Goal: Find specific page/section: Find specific page/section

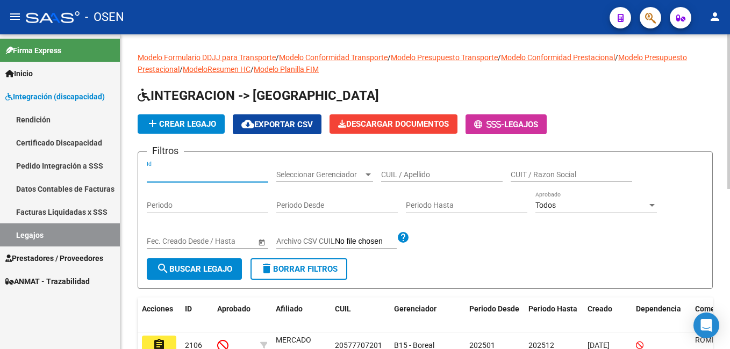
click at [197, 175] on input "Id" at bounding box center [208, 174] width 122 height 9
type input "2106"
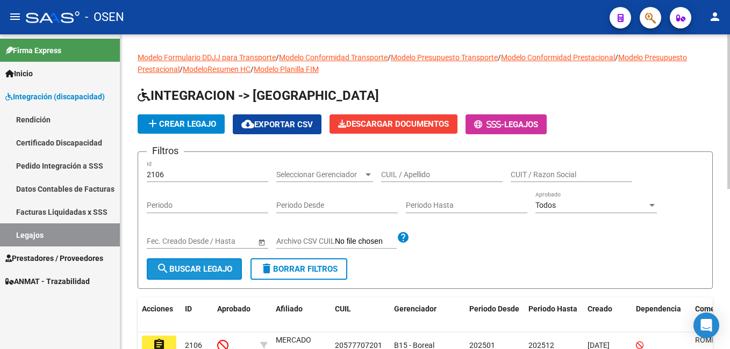
click at [212, 265] on span "search Buscar Legajo" at bounding box center [194, 270] width 76 height 10
click at [212, 270] on span "search Buscar Legajo" at bounding box center [194, 270] width 76 height 10
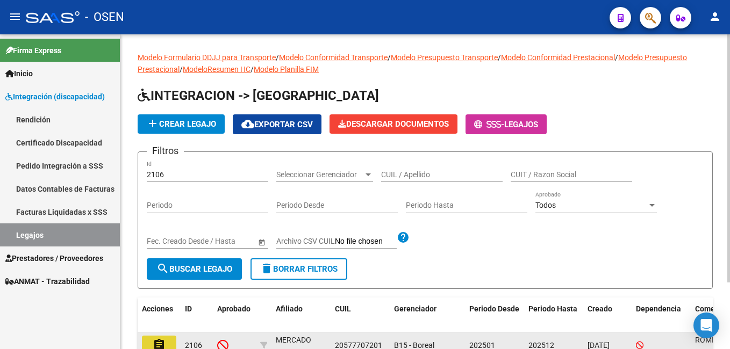
click at [165, 346] on mat-icon "assignment" at bounding box center [159, 345] width 13 height 13
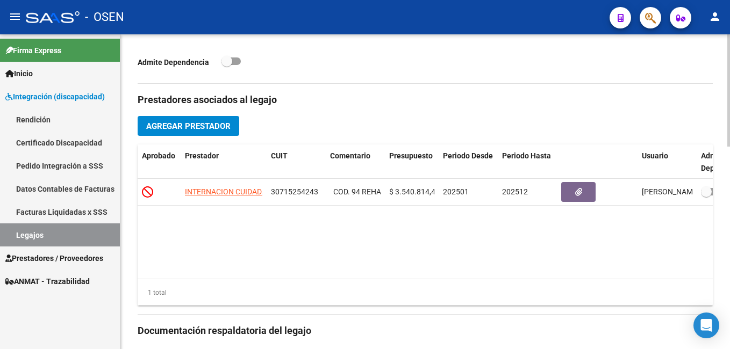
scroll to position [379, 0]
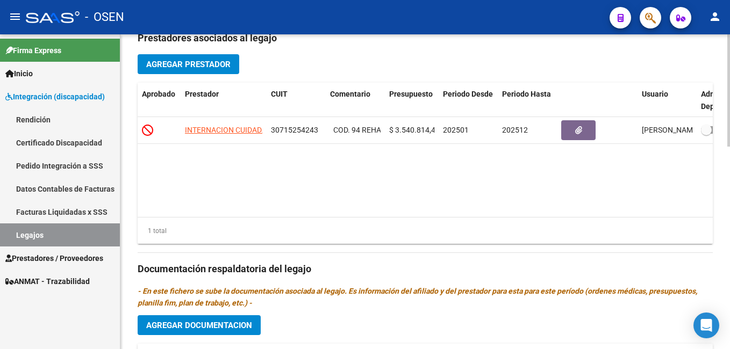
click at [730, 258] on html "menu - OSEN person Firma Express Inicio Instructivos Contacto OS Integración (d…" at bounding box center [365, 174] width 730 height 349
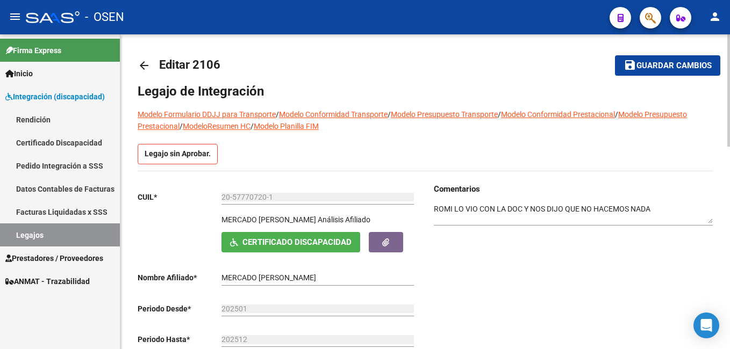
scroll to position [0, 0]
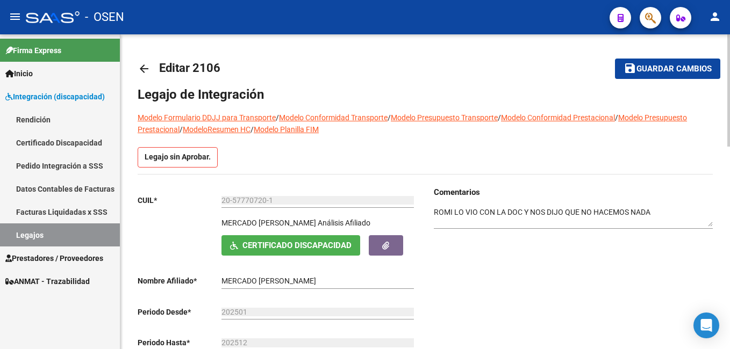
click at [730, 114] on html "menu - OSEN person Firma Express Inicio Instructivos Contacto OS Integración (d…" at bounding box center [365, 174] width 730 height 349
drag, startPoint x: 431, startPoint y: 213, endPoint x: 522, endPoint y: 209, distance: 91.5
click at [522, 209] on div "Comentarios" at bounding box center [569, 294] width 288 height 214
drag, startPoint x: 433, startPoint y: 212, endPoint x: 600, endPoint y: 210, distance: 166.1
click at [600, 210] on div "Comentarios" at bounding box center [569, 294] width 288 height 214
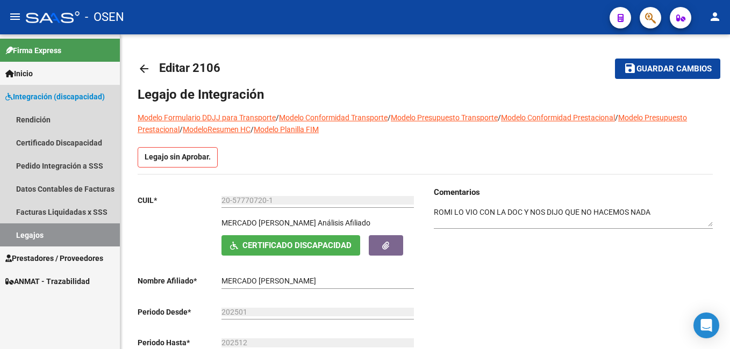
click at [48, 236] on link "Legajos" at bounding box center [60, 235] width 120 height 23
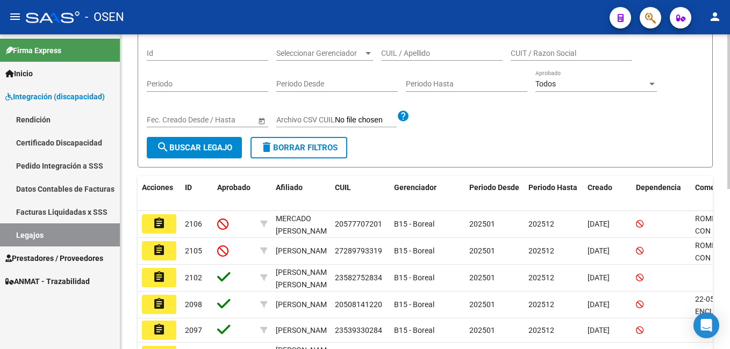
scroll to position [127, 0]
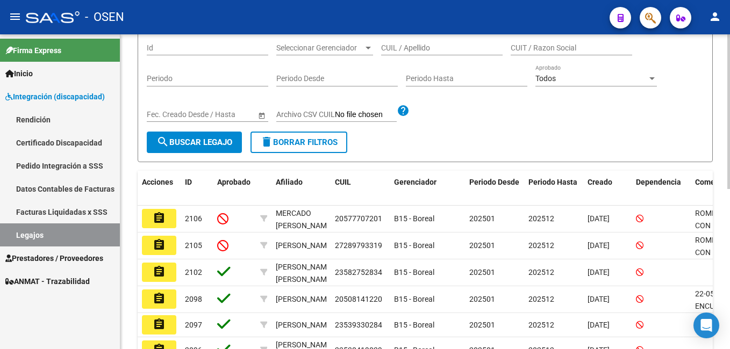
click at [730, 185] on html "menu - OSEN person Firma Express Inicio Instructivos Contacto OS Integración (d…" at bounding box center [365, 174] width 730 height 349
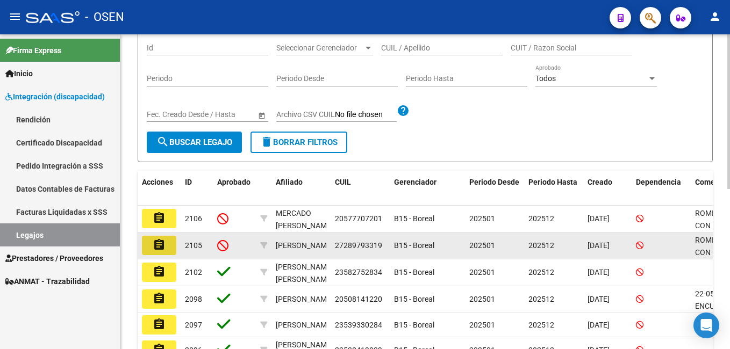
click at [156, 247] on mat-icon "assignment" at bounding box center [159, 245] width 13 height 13
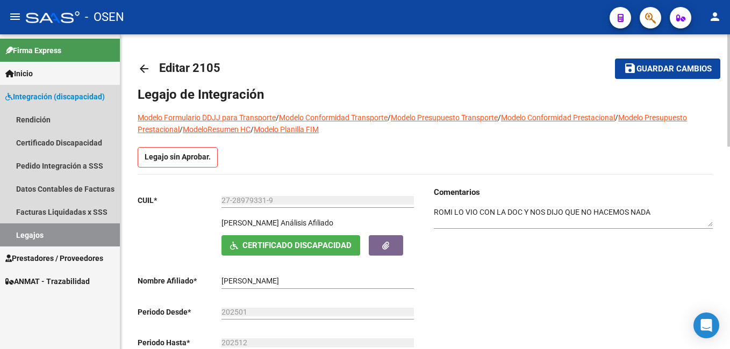
click at [79, 230] on link "Legajos" at bounding box center [60, 235] width 120 height 23
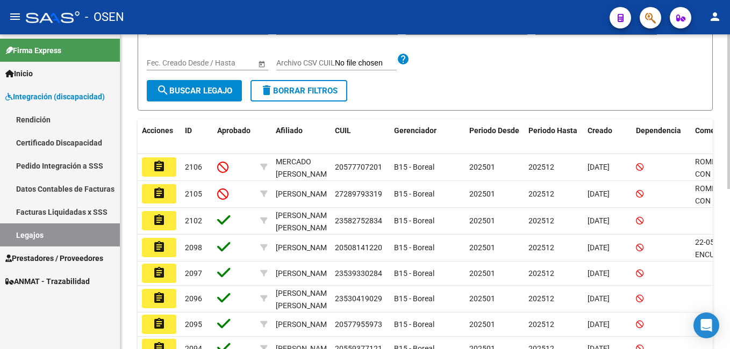
scroll to position [180, 0]
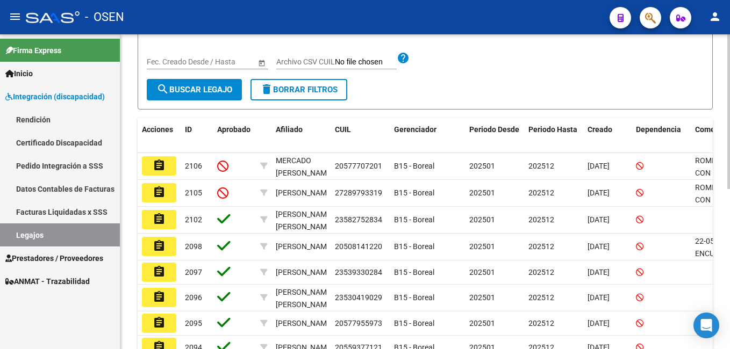
click at [730, 197] on html "menu - OSEN person Firma Express Inicio Instructivos Contacto OS Integración (d…" at bounding box center [365, 174] width 730 height 349
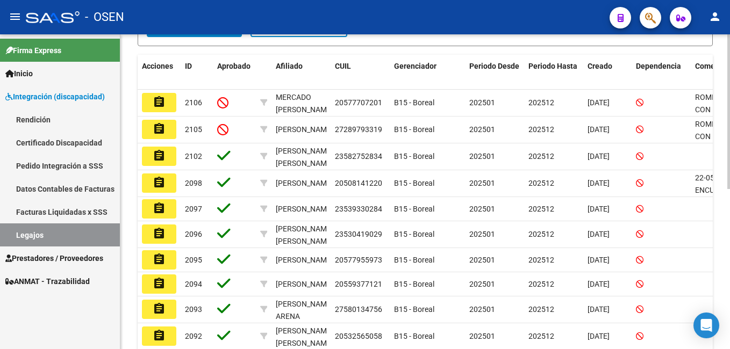
scroll to position [281, 0]
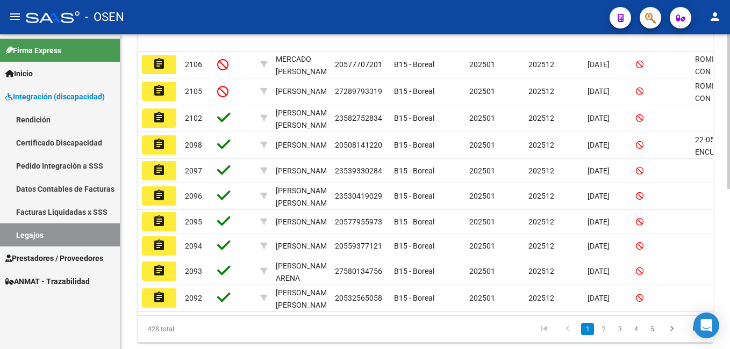
click at [730, 231] on html "menu - OSEN person Firma Express Inicio Instructivos Contacto OS Integración (d…" at bounding box center [365, 174] width 730 height 349
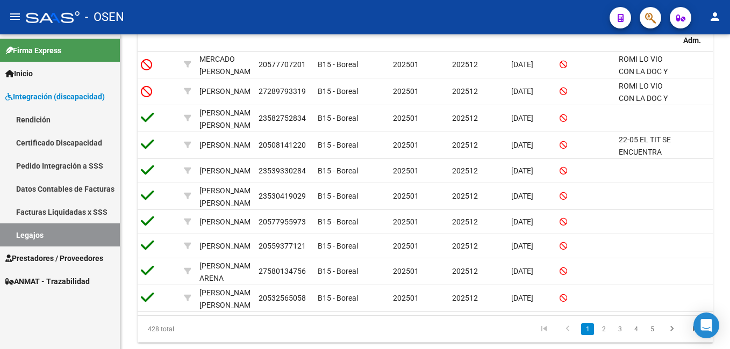
scroll to position [0, 75]
click at [605, 336] on link "2" at bounding box center [603, 330] width 13 height 12
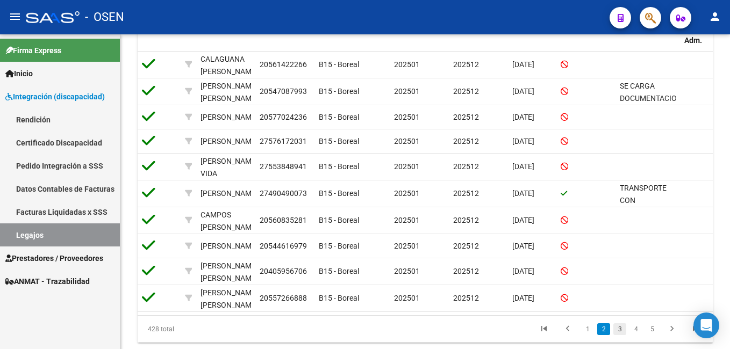
click at [623, 349] on html "menu - OSEN person Firma Express Inicio Instructivos Contacto OS Integración (d…" at bounding box center [365, 174] width 730 height 349
click at [619, 336] on link "3" at bounding box center [619, 330] width 13 height 12
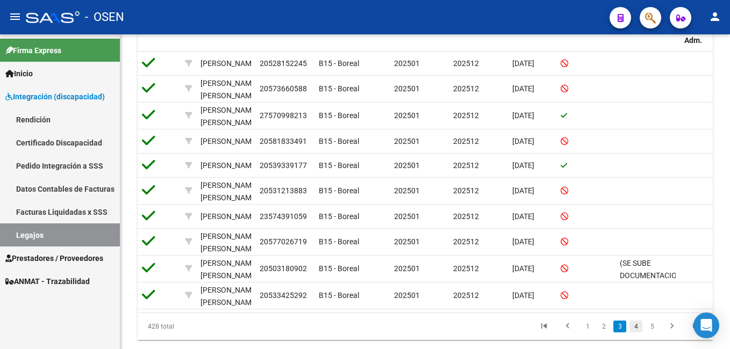
click at [638, 333] on link "4" at bounding box center [636, 327] width 13 height 12
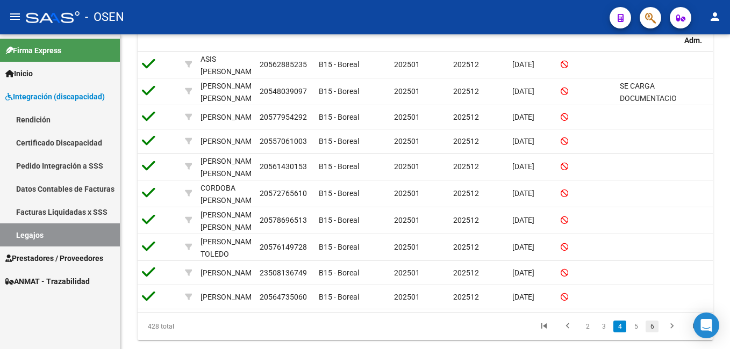
click at [655, 333] on link "6" at bounding box center [652, 327] width 13 height 12
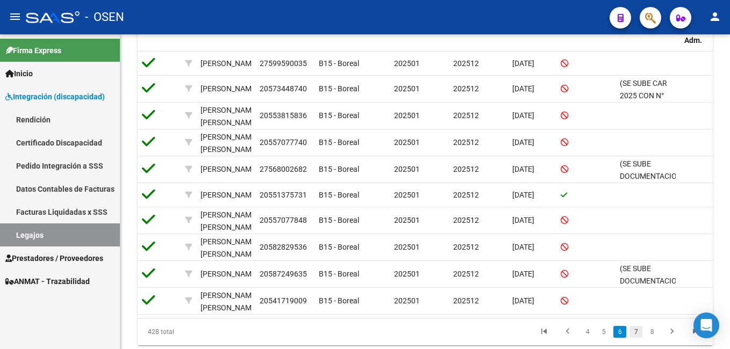
click at [636, 338] on link "7" at bounding box center [636, 332] width 13 height 12
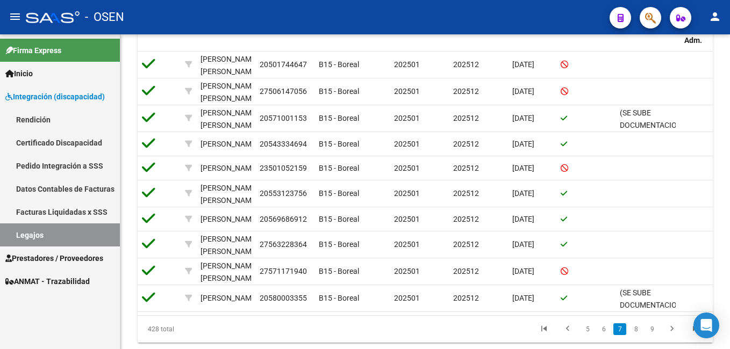
click at [636, 336] on link "8" at bounding box center [636, 330] width 13 height 12
